Goal: Consume media (video, audio): Consume media (video, audio)

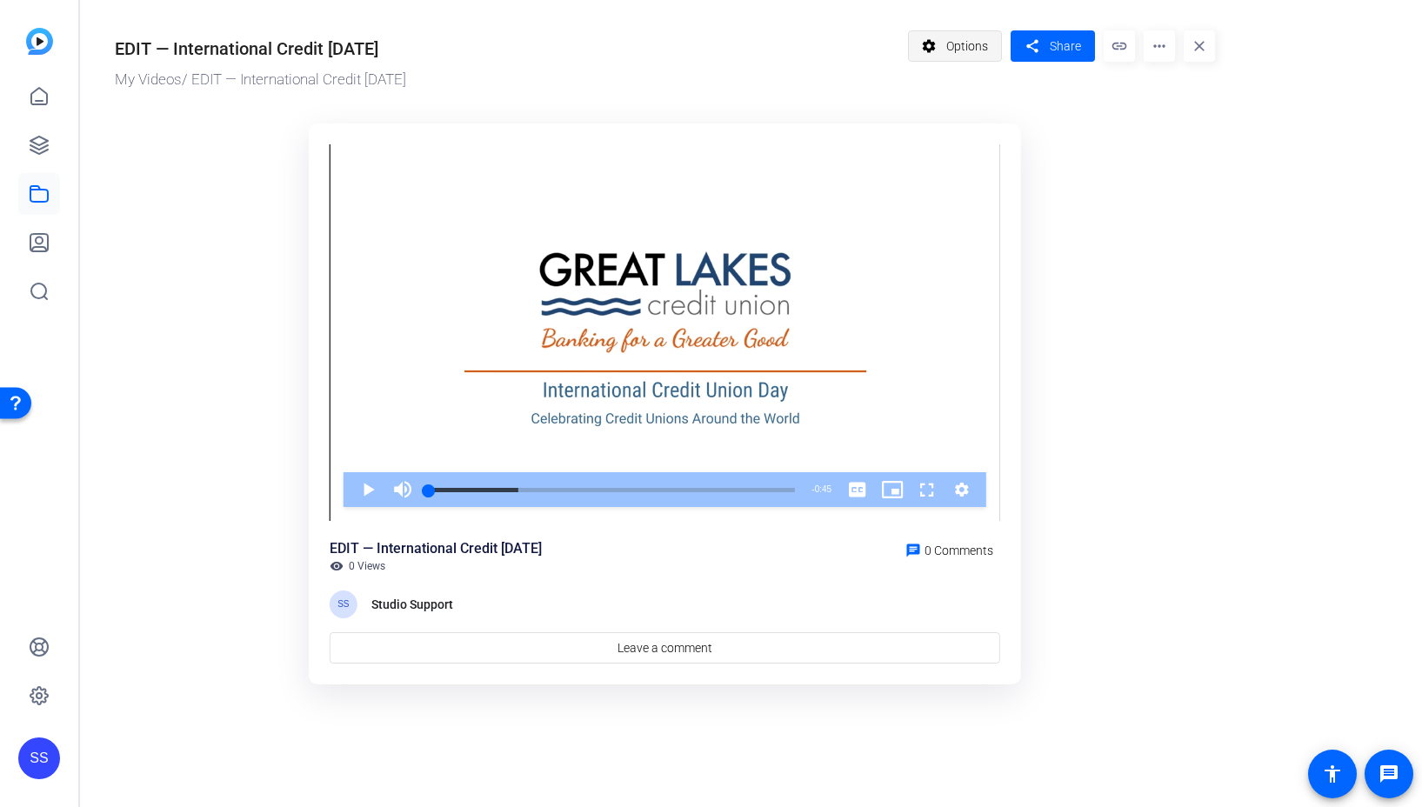
click at [979, 47] on span "Options" at bounding box center [968, 46] width 42 height 33
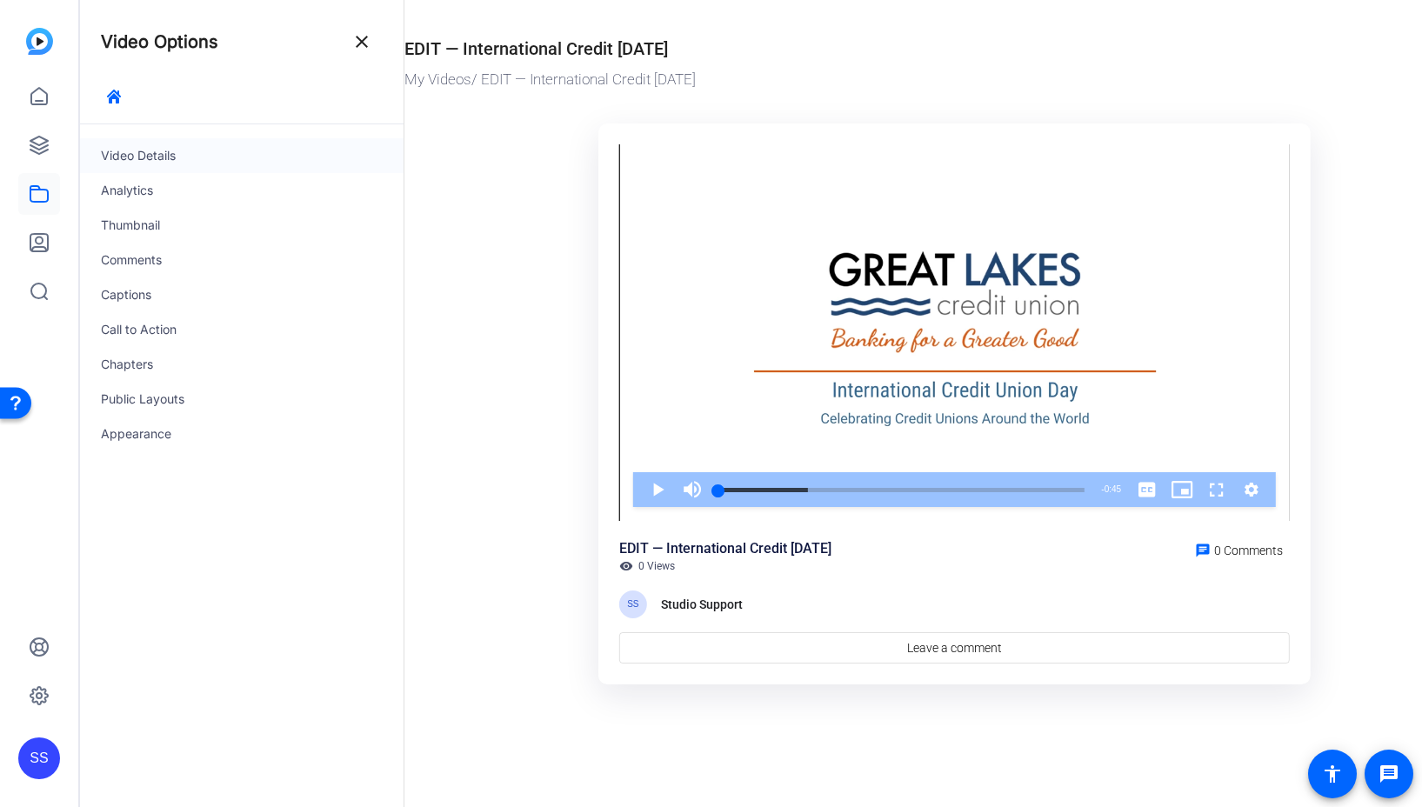
click at [212, 157] on div "Video Details" at bounding box center [242, 155] width 324 height 35
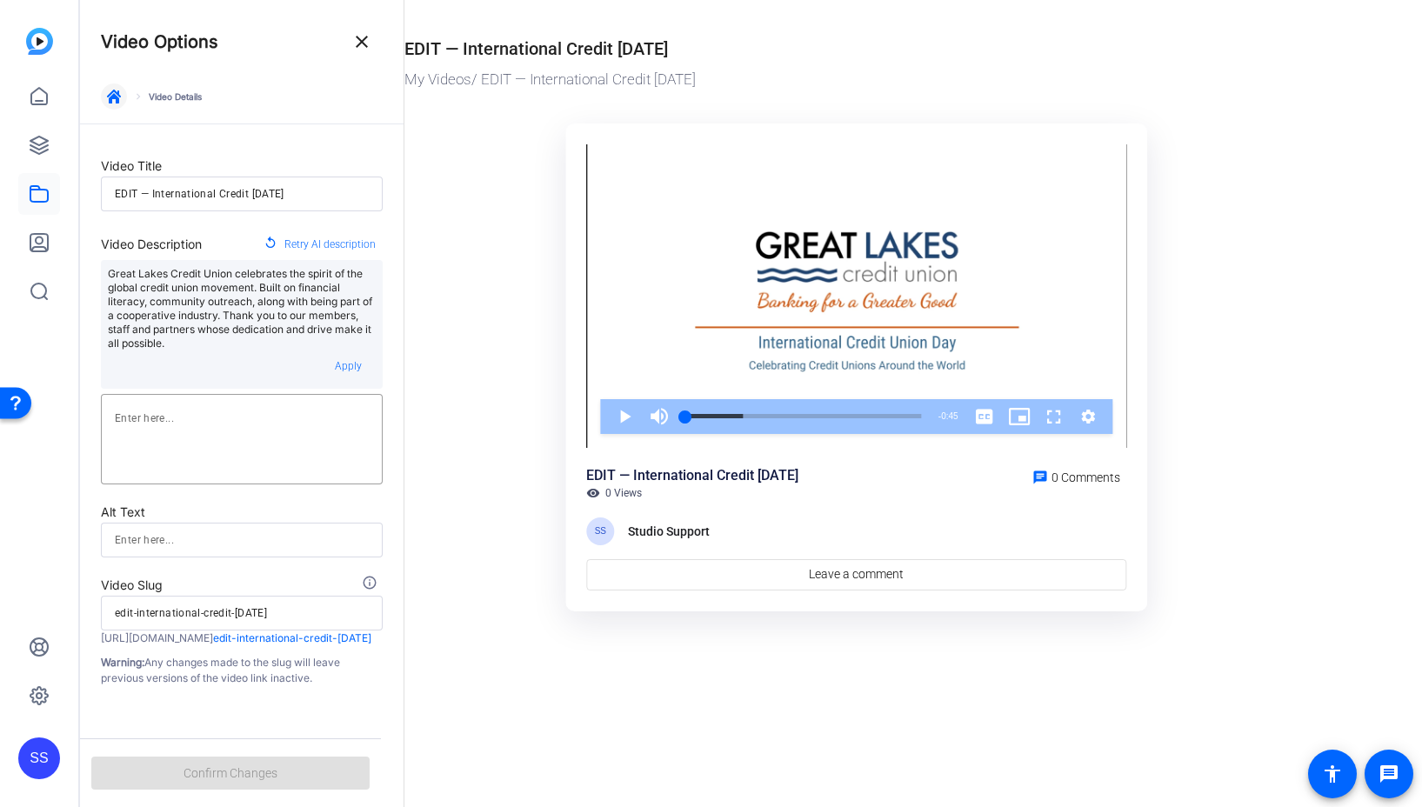
click at [103, 92] on span "button" at bounding box center [114, 97] width 42 height 42
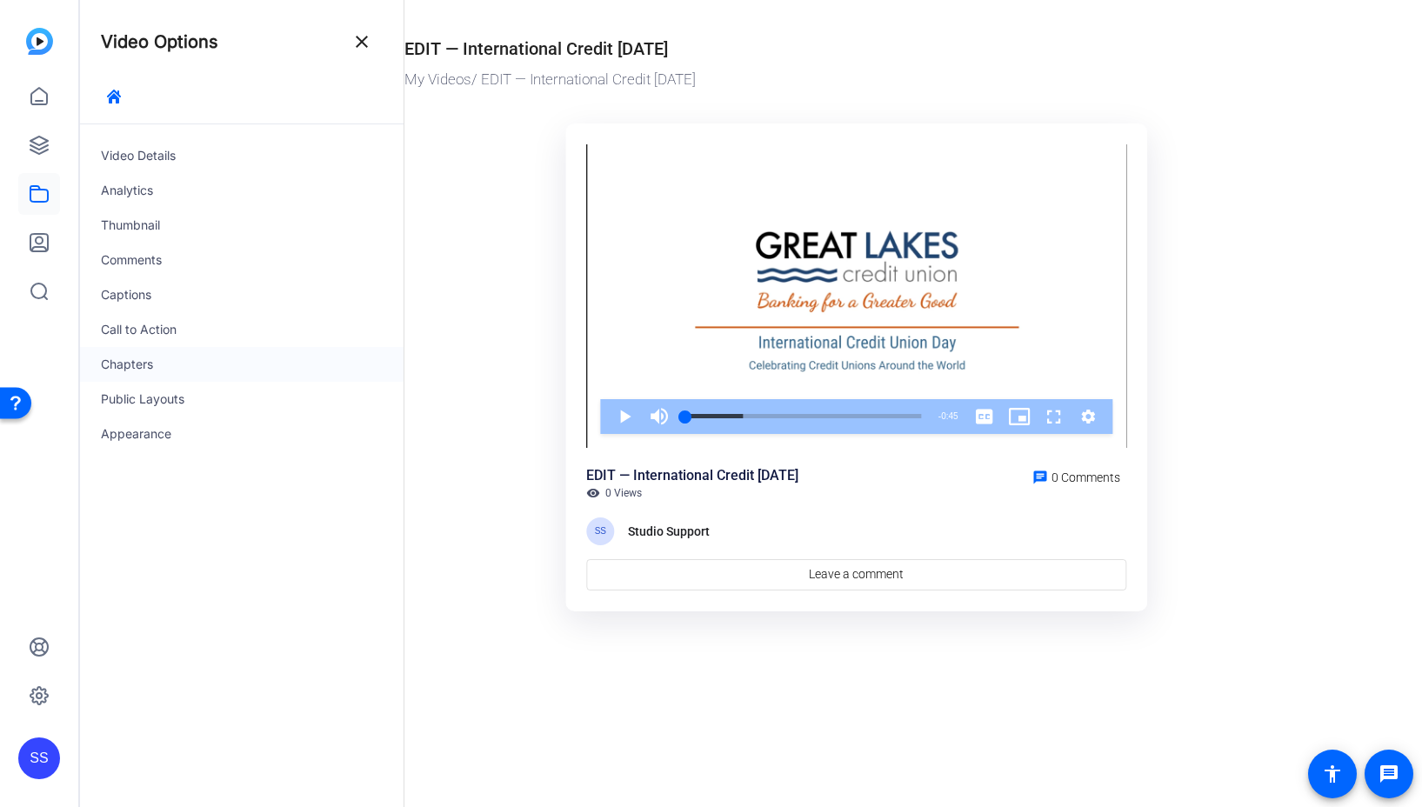
click at [152, 365] on div "Chapters" at bounding box center [242, 364] width 324 height 35
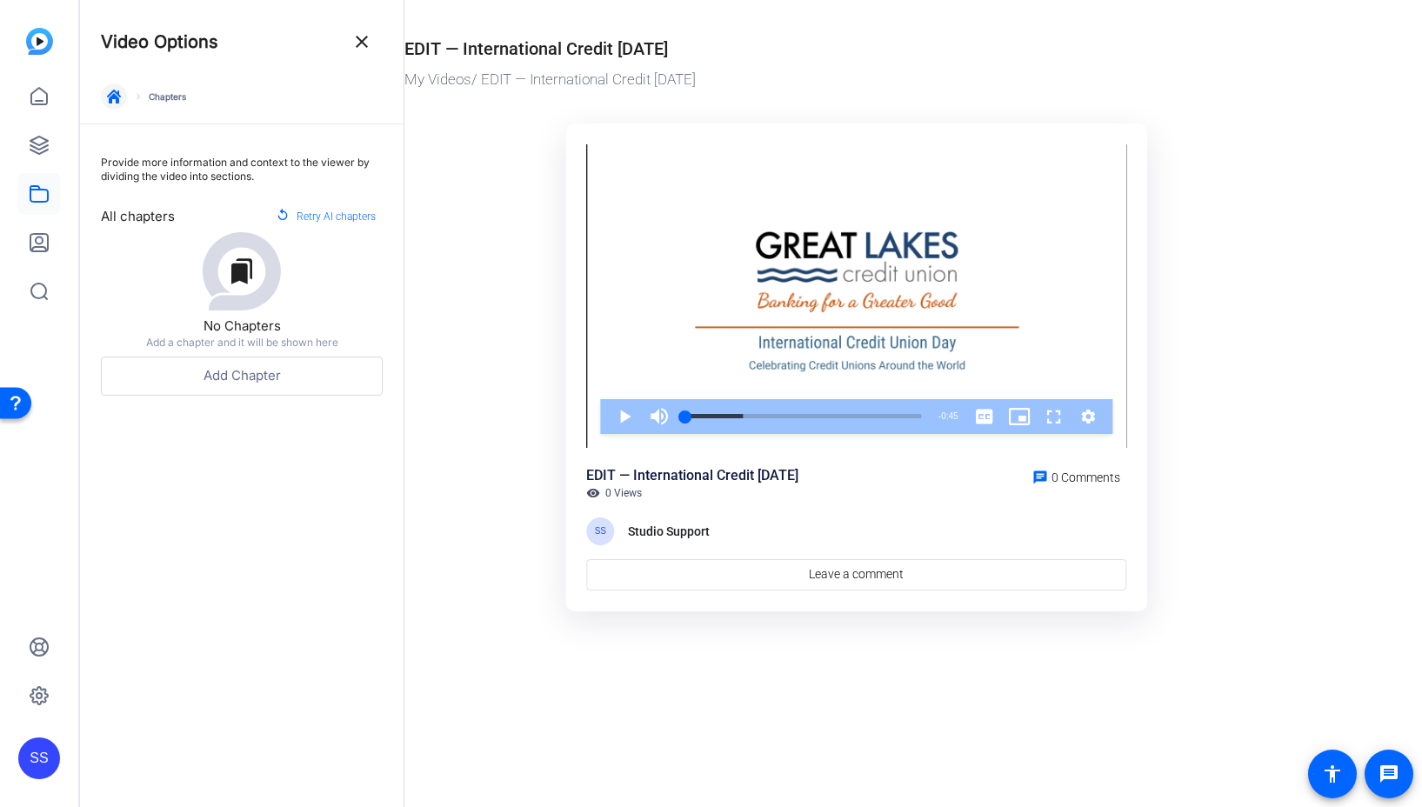
click at [121, 90] on button "button" at bounding box center [114, 97] width 26 height 26
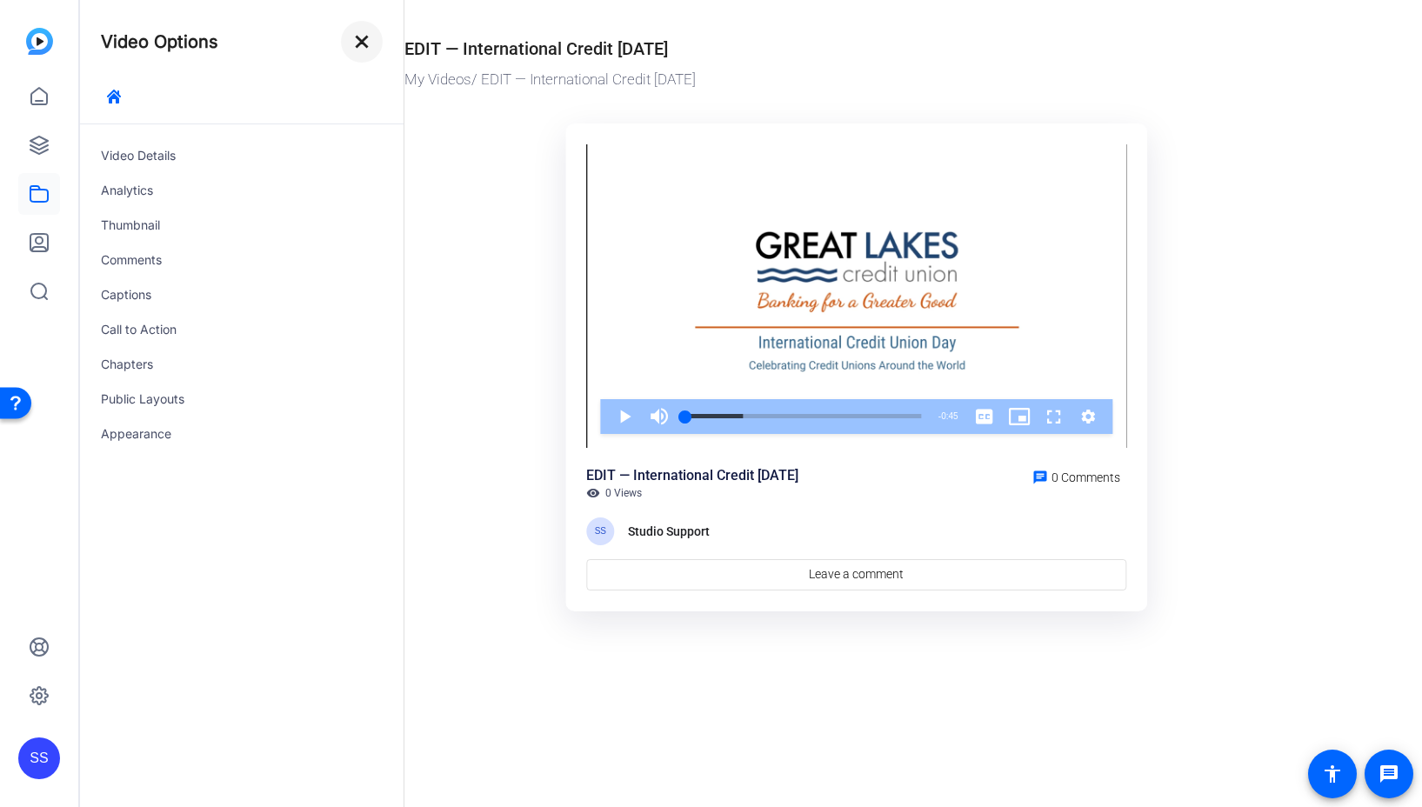
click at [353, 45] on mat-icon "close" at bounding box center [361, 41] width 21 height 21
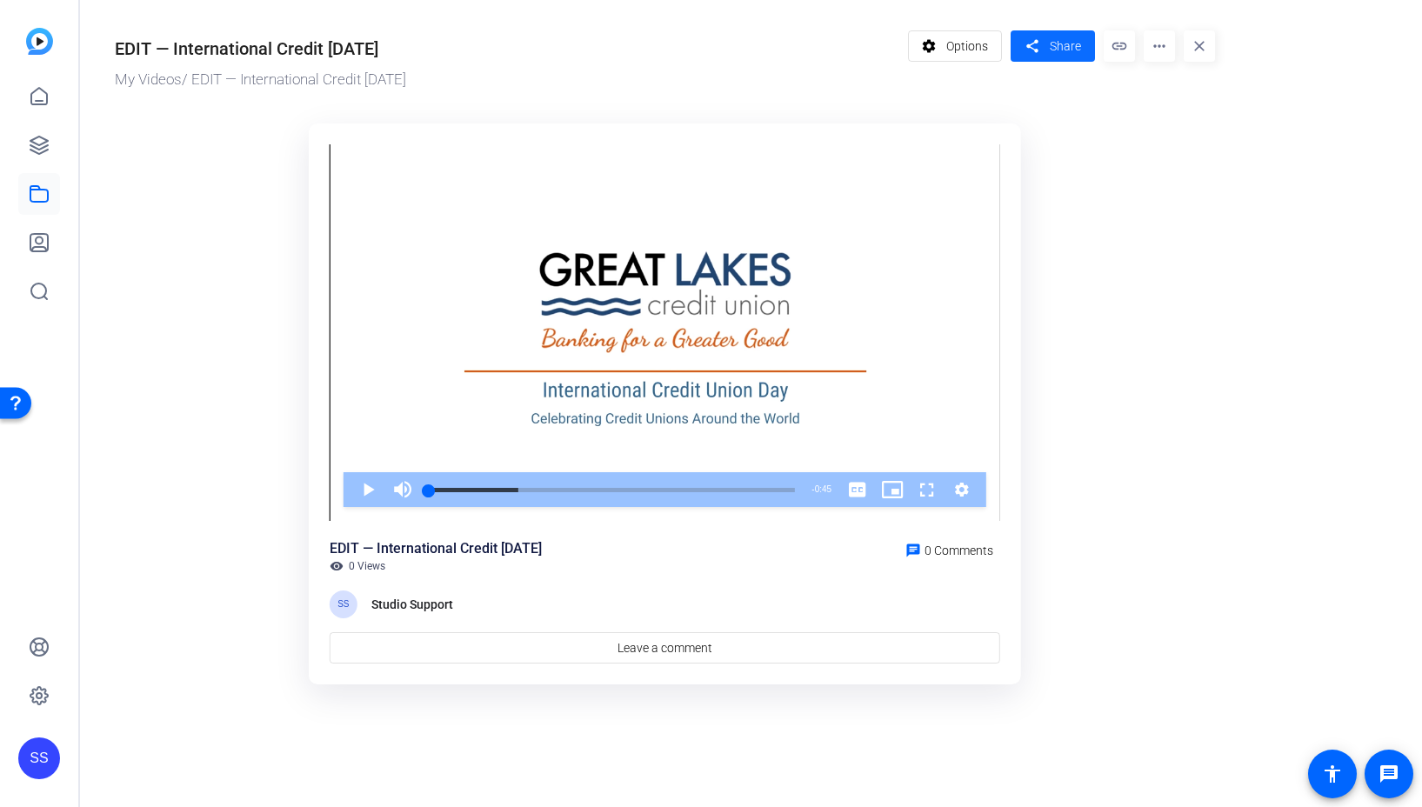
click at [1080, 44] on span "Share" at bounding box center [1065, 46] width 31 height 18
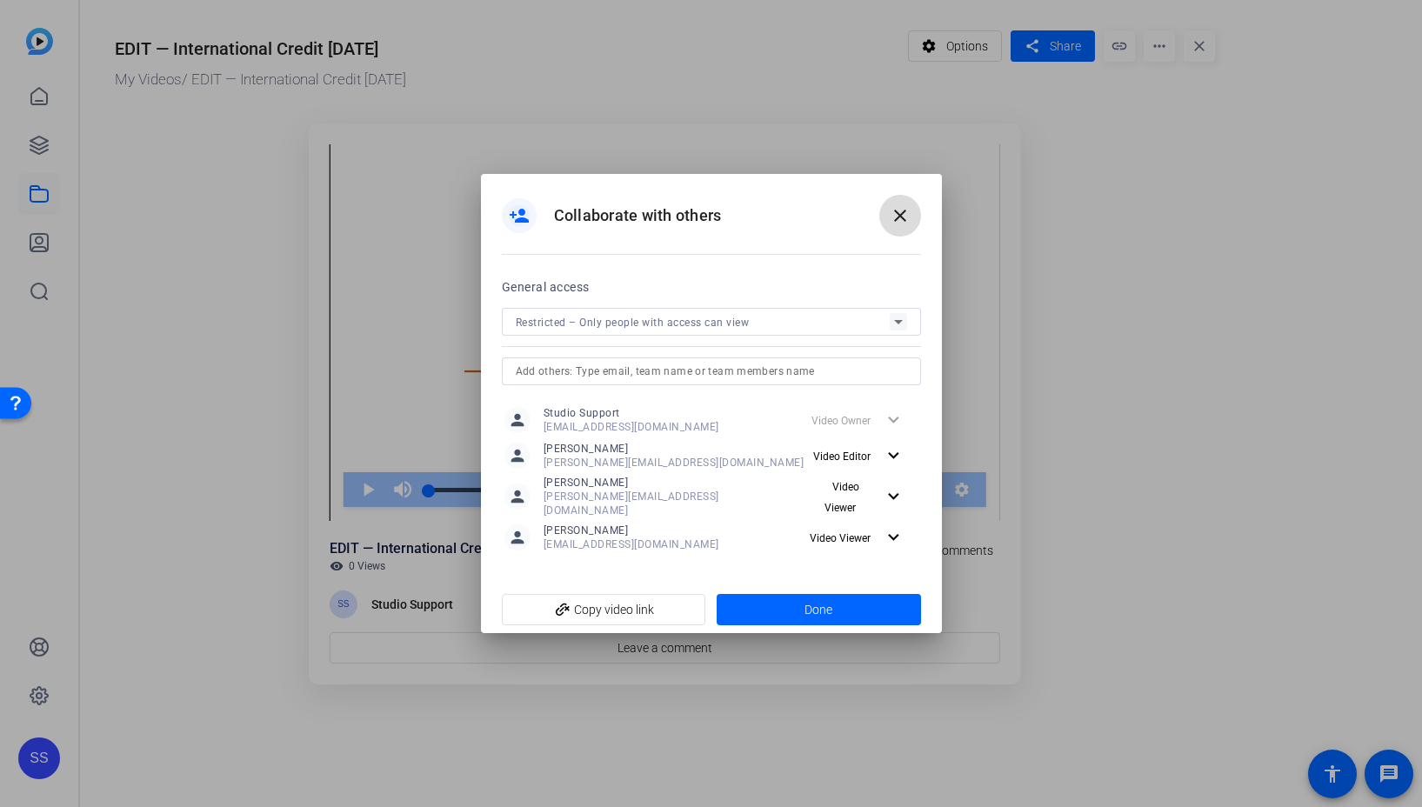
click at [909, 222] on mat-icon "close" at bounding box center [900, 215] width 21 height 21
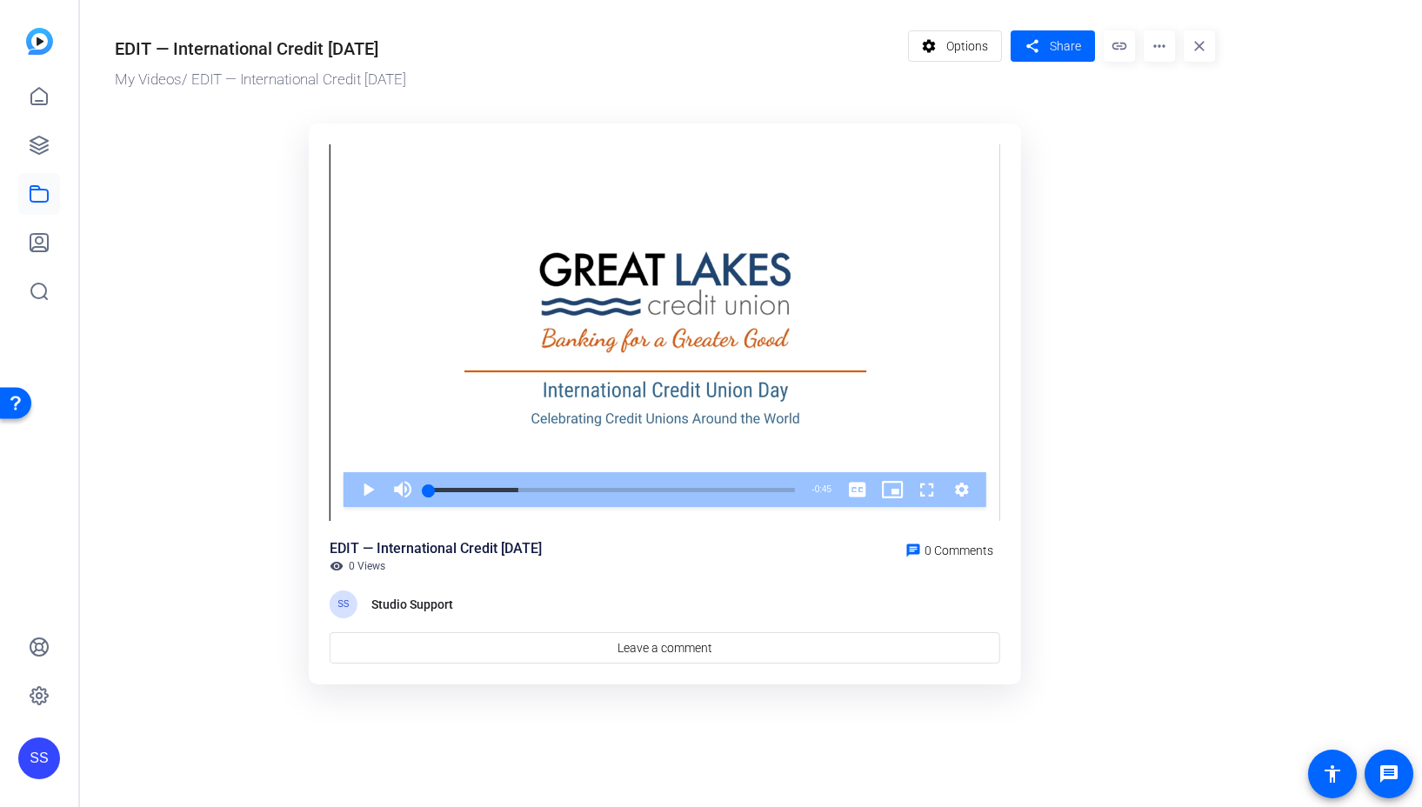
click at [1202, 265] on ktd-grid "Video Player is loading. Play Video Play Mute Current Time 0:00 / Duration 0:45…" at bounding box center [665, 404] width 1101 height 583
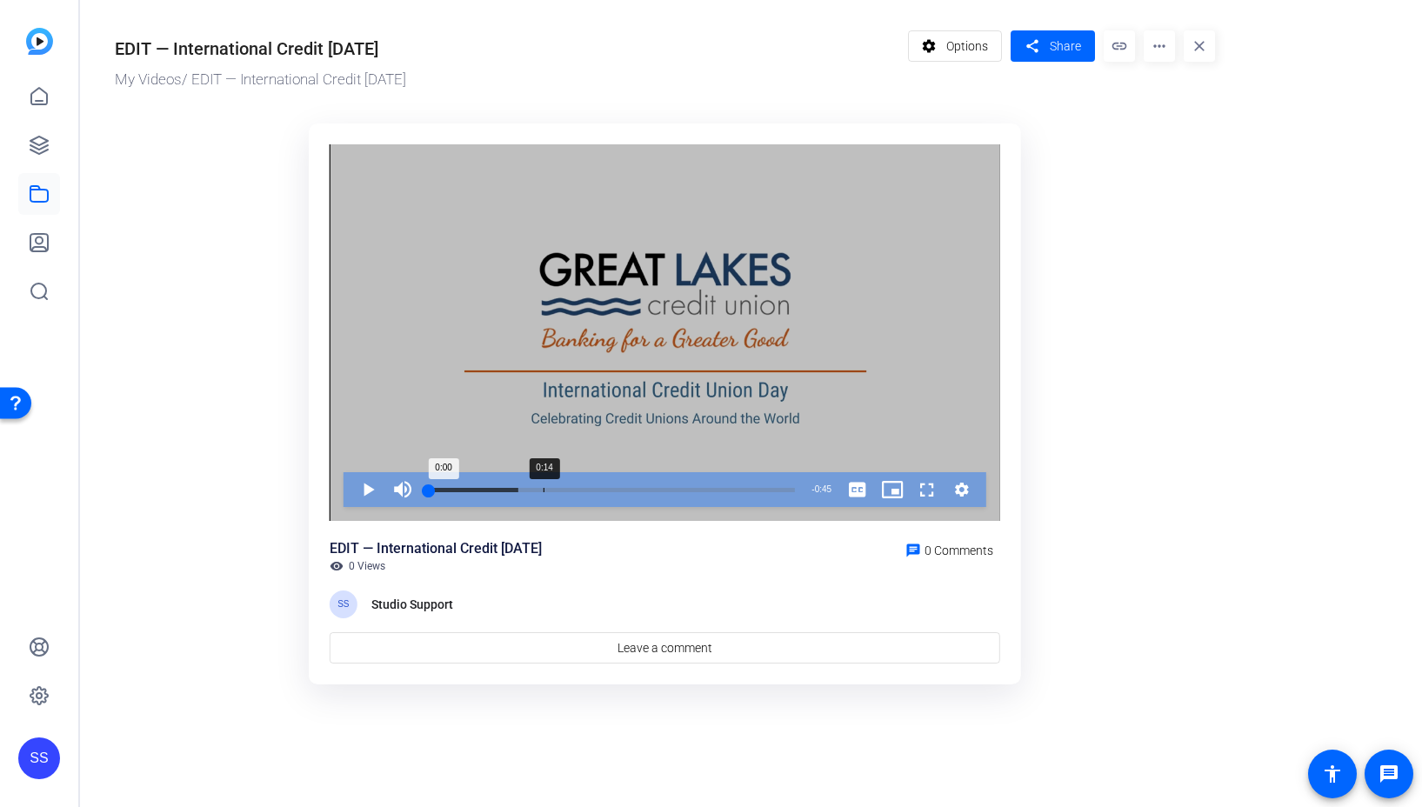
click at [544, 488] on div "0:14" at bounding box center [544, 490] width 1 height 4
click at [351, 484] on span "Video Player" at bounding box center [351, 489] width 0 height 35
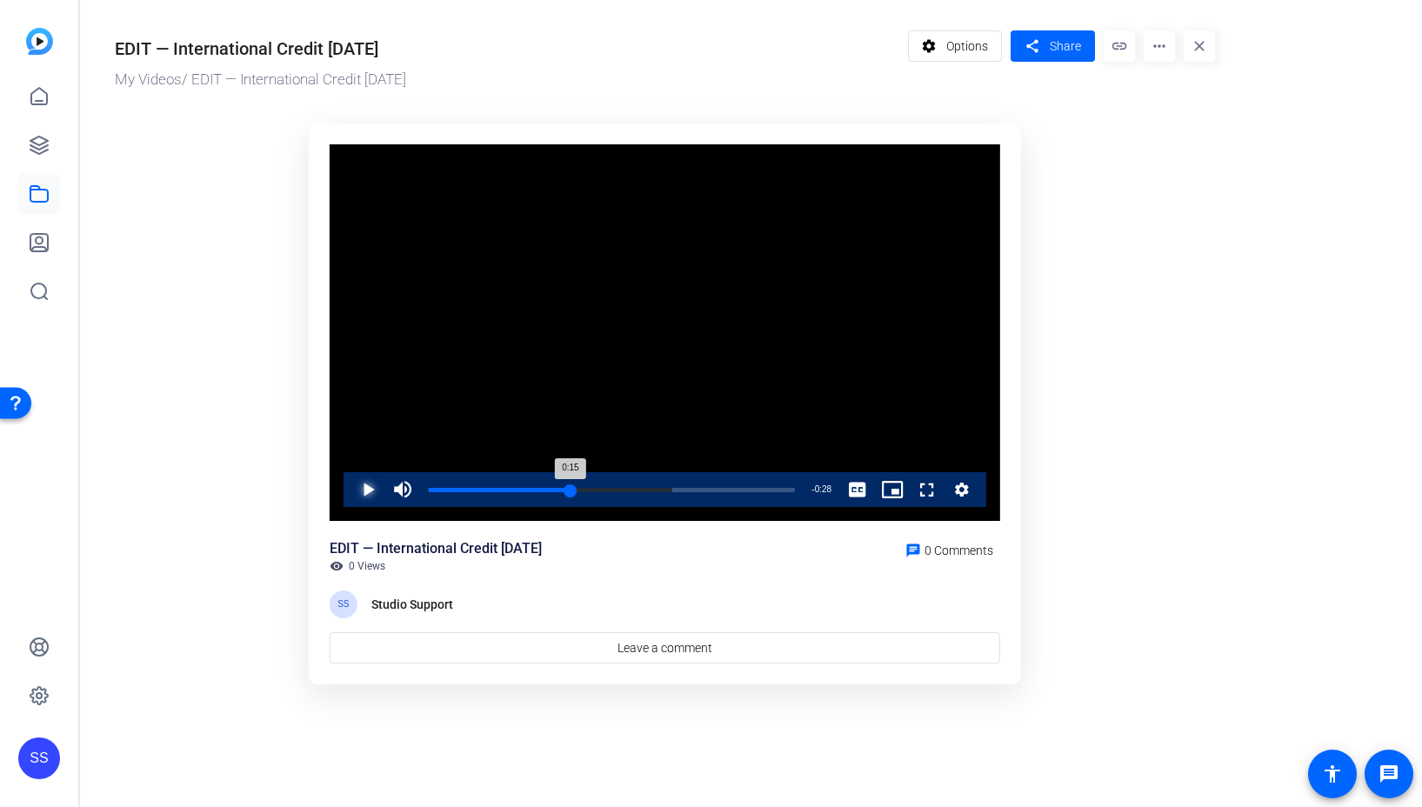
click at [570, 488] on div "Loaded : 66.62% 0:17 0:15" at bounding box center [612, 490] width 366 height 4
click at [596, 485] on div "Loaded : 66.62% 0:20 0:18" at bounding box center [612, 489] width 384 height 35
click at [636, 486] on div "Loaded : 100.00% 0:25 0:25" at bounding box center [612, 489] width 384 height 35
click at [666, 488] on div "Loaded : 100.00% 0:29 0:26" at bounding box center [612, 490] width 366 height 4
click at [646, 485] on div "Loaded : 100.00% 0:28 0:30" at bounding box center [612, 489] width 384 height 35
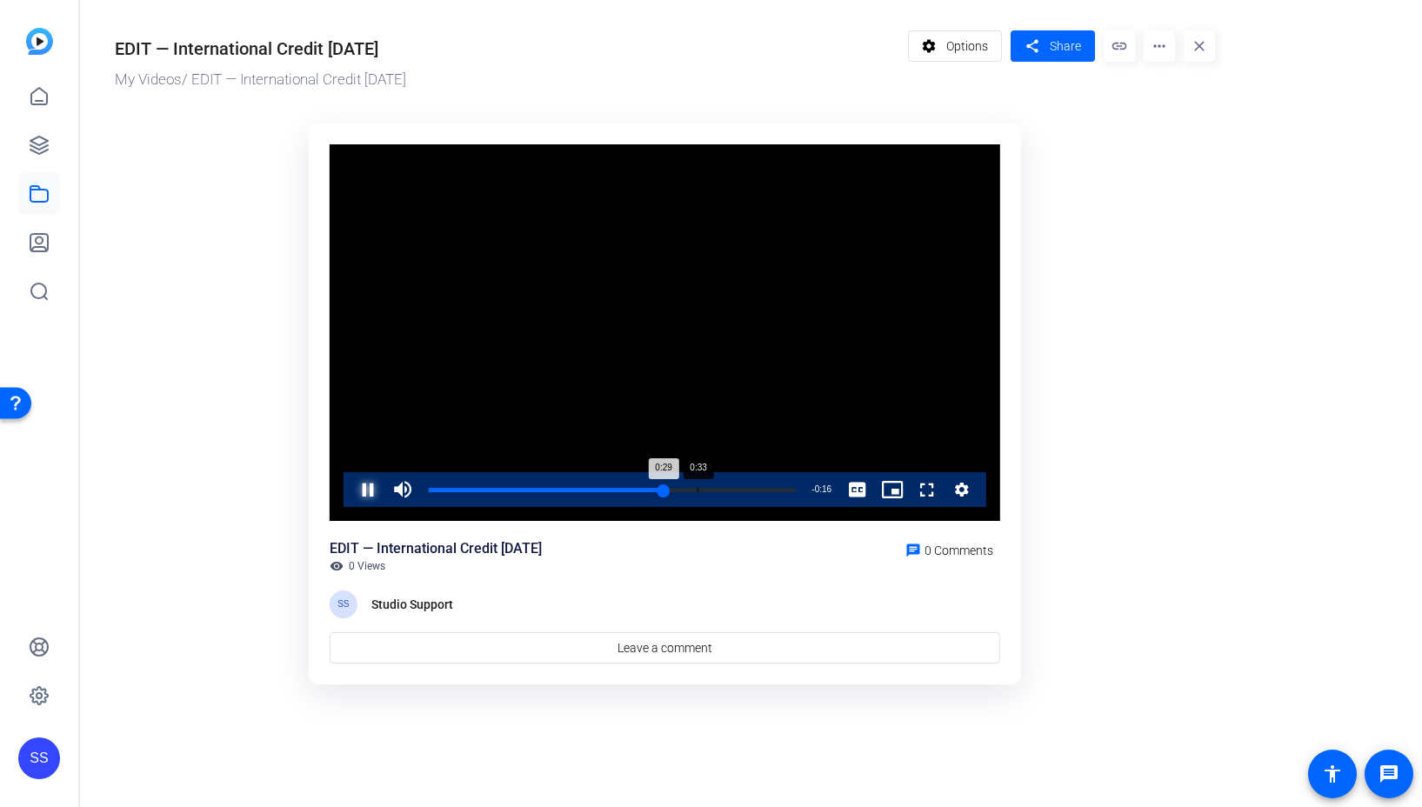
click at [695, 488] on div "Loaded : 100.00% 0:33 0:29" at bounding box center [612, 490] width 366 height 4
click at [351, 505] on span "Video Player" at bounding box center [351, 489] width 0 height 35
click at [44, 760] on div "SS" at bounding box center [39, 759] width 42 height 42
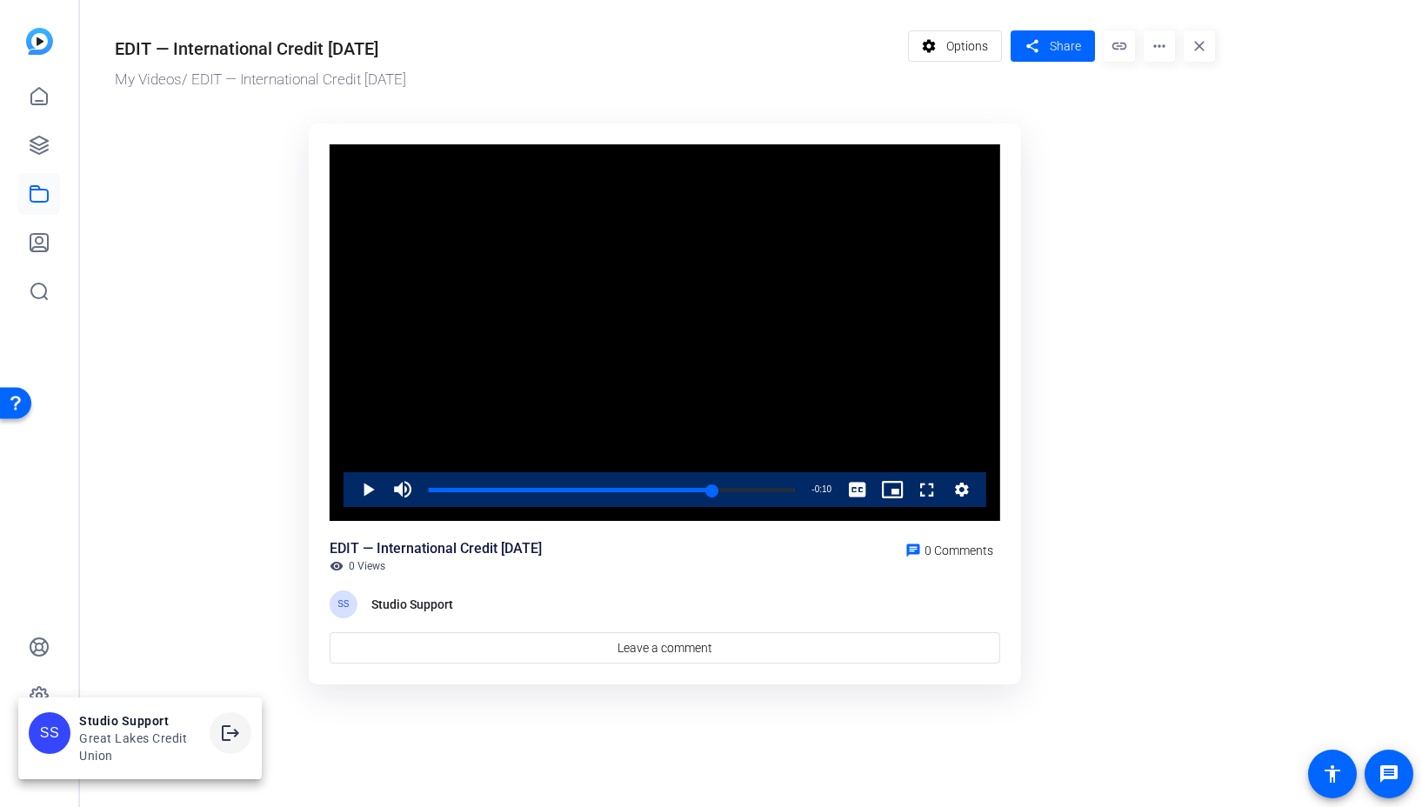
click at [230, 734] on mat-icon "logout" at bounding box center [230, 733] width 21 height 21
